Goal: Task Accomplishment & Management: Manage account settings

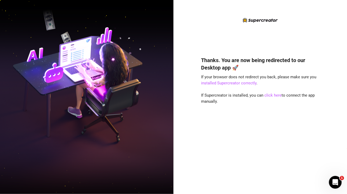
click at [345, 36] on div "Thanks. You are now being redirected to our Desktop app 🚀 If your browser does …" at bounding box center [261, 97] width 174 height 194
click at [310, 120] on div "Thanks. You are now being redirected to our Desktop app 🚀 If your browser does …" at bounding box center [260, 117] width 118 height 136
click at [241, 84] on link "installed Supercreator correctly" at bounding box center [228, 83] width 55 height 5
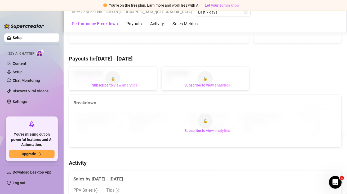
scroll to position [159, 0]
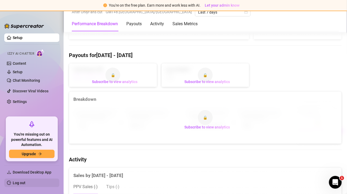
click at [19, 184] on link "Log out" at bounding box center [19, 182] width 13 height 4
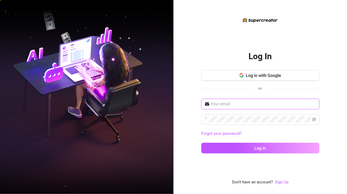
click at [225, 103] on input "text" at bounding box center [263, 104] width 105 height 6
paste input "[EMAIL_ADDRESS][DOMAIN_NAME]"
type input "[EMAIL_ADDRESS][DOMAIN_NAME]"
drag, startPoint x: 307, startPoint y: 99, endPoint x: 298, endPoint y: 105, distance: 11.4
click at [307, 99] on span "[EMAIL_ADDRESS][DOMAIN_NAME]" at bounding box center [260, 104] width 118 height 11
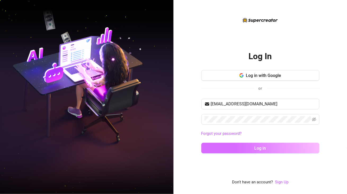
click at [245, 146] on button "Log in" at bounding box center [260, 148] width 118 height 11
